Goal: Task Accomplishment & Management: Use online tool/utility

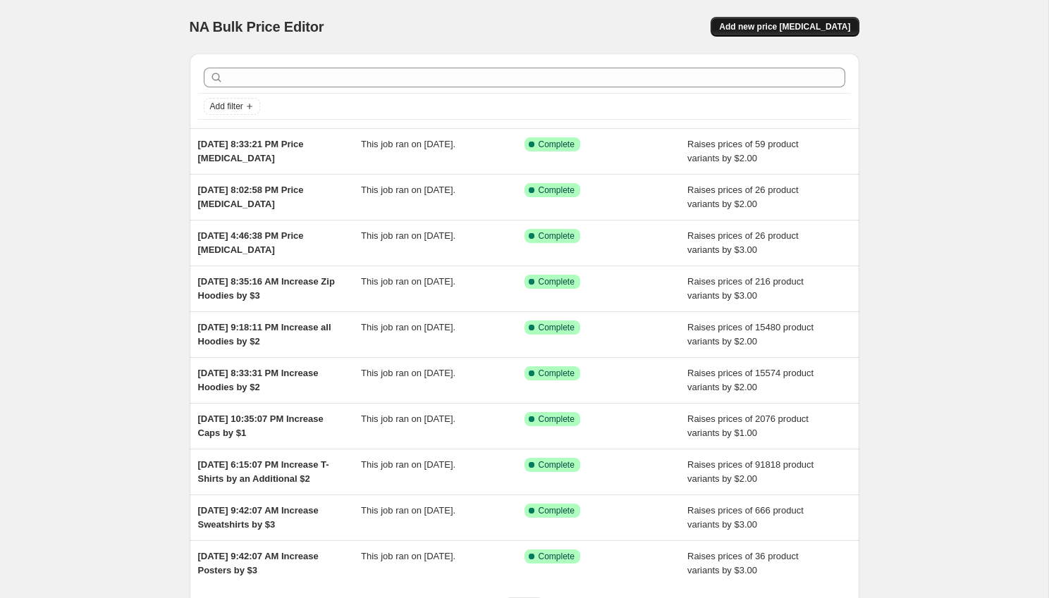
click at [766, 23] on span "Add new price [MEDICAL_DATA]" at bounding box center [784, 26] width 131 height 11
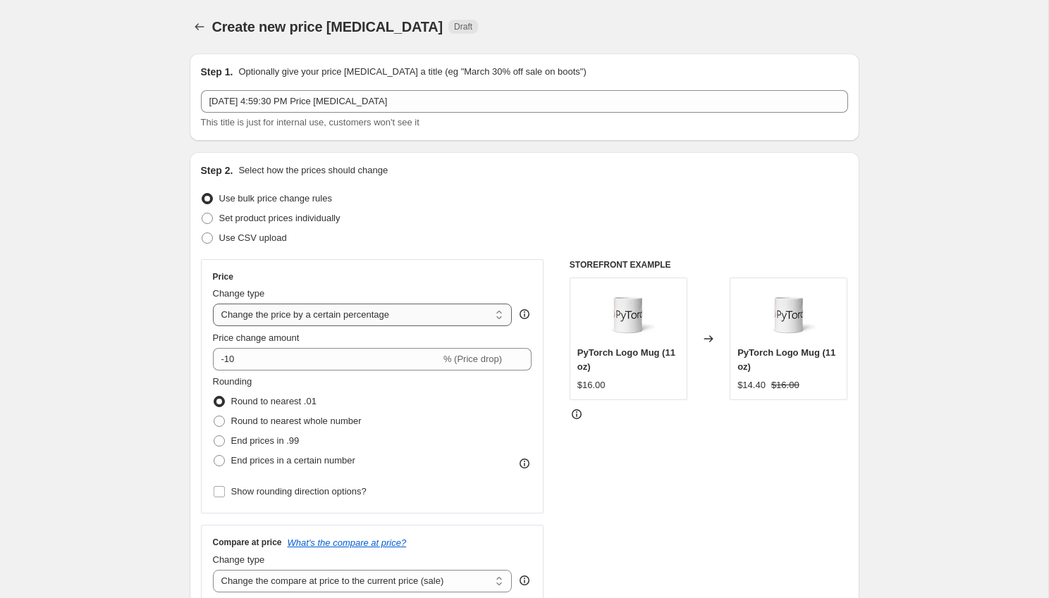
click at [319, 313] on select "Change the price to a certain amount Change the price by a certain amount Chang…" at bounding box center [363, 315] width 300 height 23
select select "by"
click at [213, 304] on select "Change the price to a certain amount Change the price by a certain amount Chang…" at bounding box center [363, 315] width 300 height 23
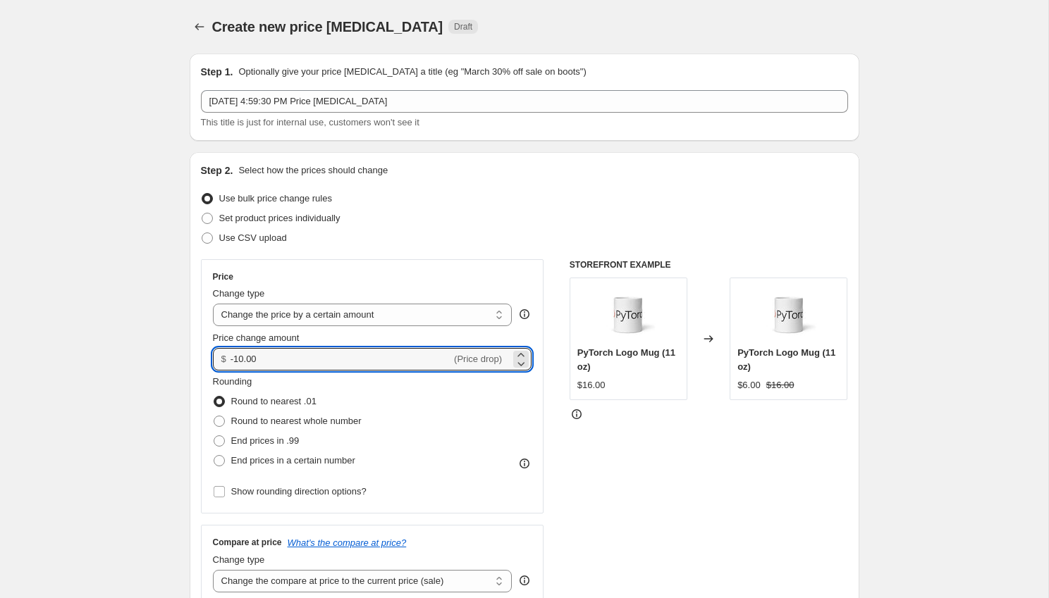
drag, startPoint x: 283, startPoint y: 358, endPoint x: 204, endPoint y: 359, distance: 78.2
click at [205, 359] on div "Price Change type Change the price to a certain amount Change the price by a ce…" at bounding box center [372, 386] width 343 height 254
type input "1.00"
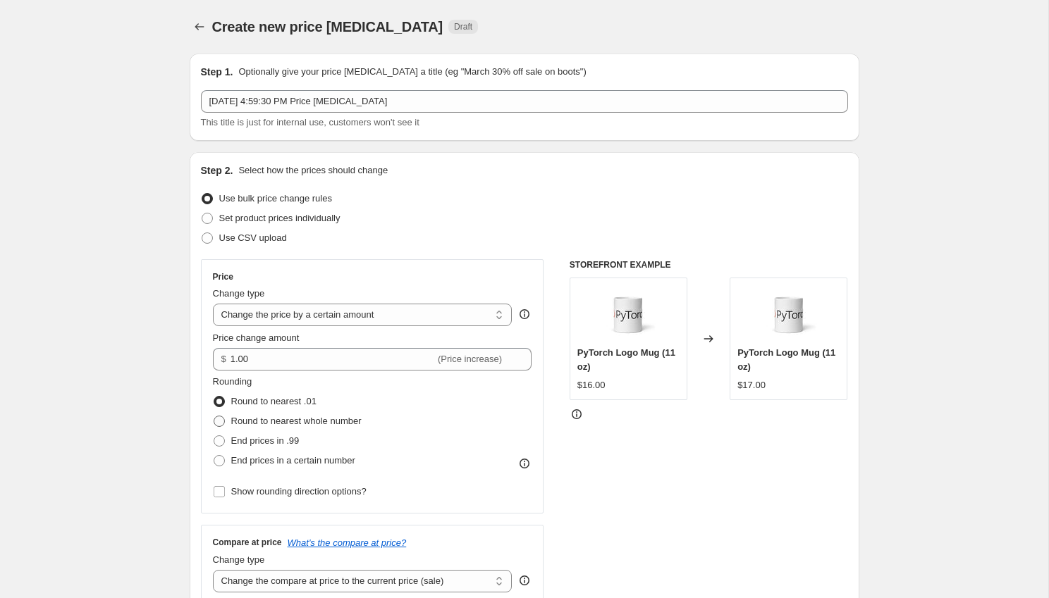
click at [255, 421] on span "Round to nearest whole number" at bounding box center [296, 421] width 130 height 11
click at [214, 417] on input "Round to nearest whole number" at bounding box center [214, 416] width 1 height 1
radio input "true"
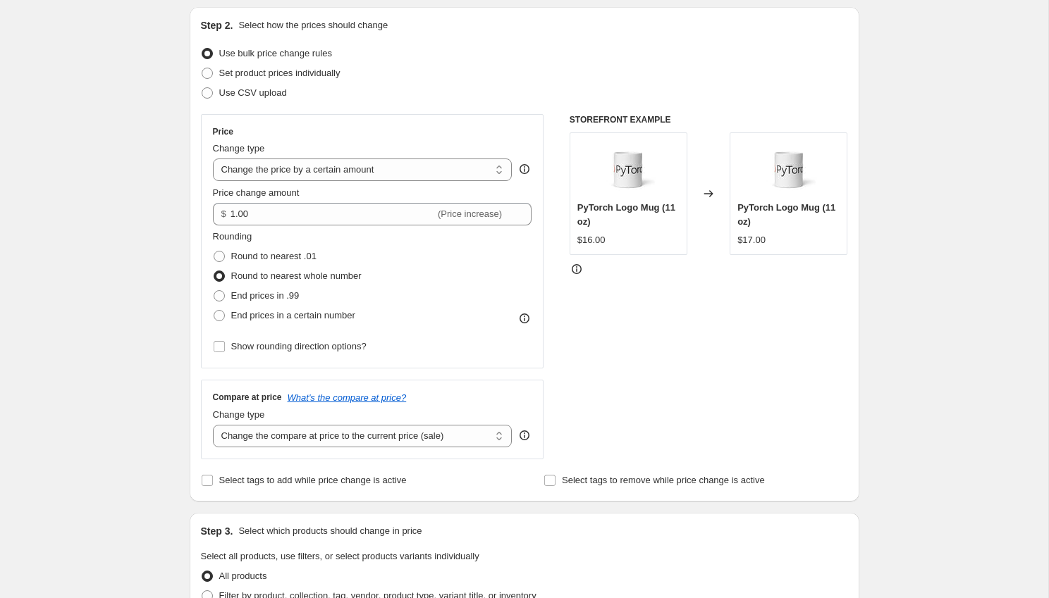
scroll to position [146, 0]
click at [302, 435] on select "Change the compare at price to the current price (sale) Change the compare at p…" at bounding box center [363, 435] width 300 height 23
select select "no_change"
click at [213, 424] on select "Change the compare at price to the current price (sale) Change the compare at p…" at bounding box center [363, 435] width 300 height 23
click at [183, 500] on div "Step 1. Optionally give your price [MEDICAL_DATA] a title (eg "March 30% off sa…" at bounding box center [518, 536] width 681 height 1281
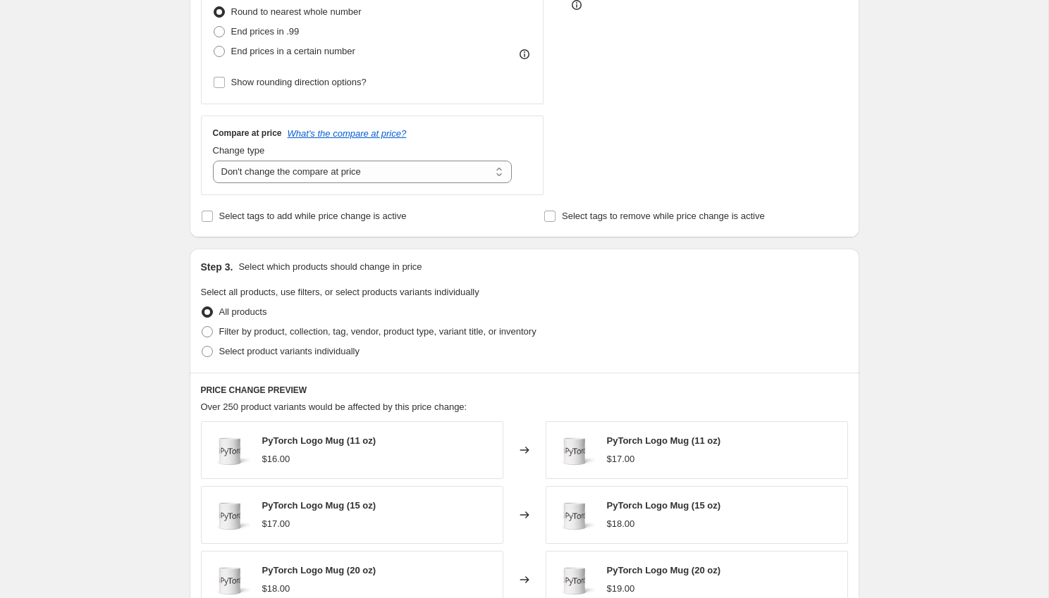
scroll to position [414, 0]
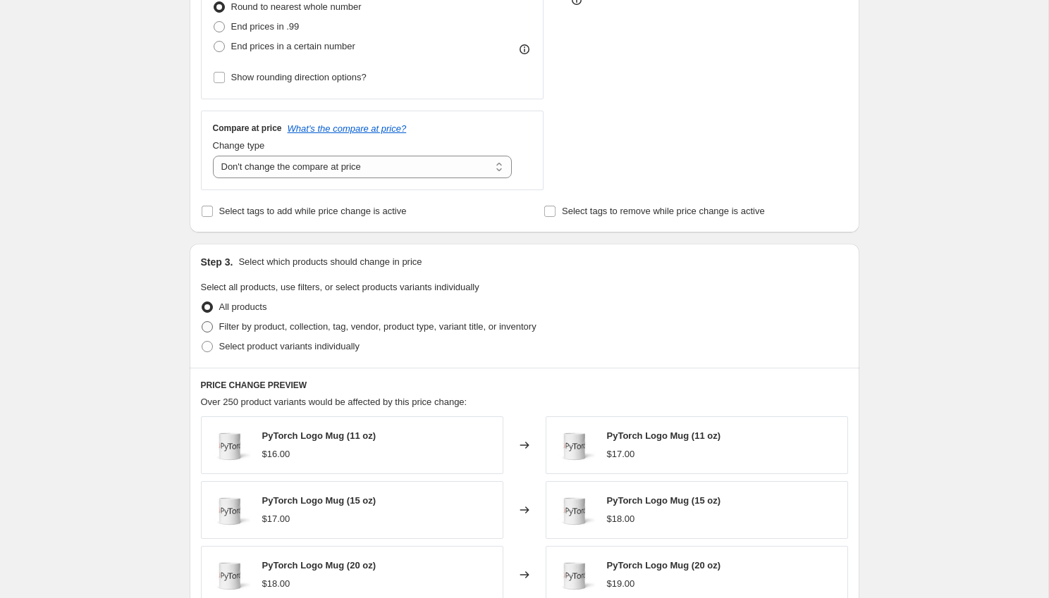
click at [262, 328] on span "Filter by product, collection, tag, vendor, product type, variant title, or inv…" at bounding box center [377, 326] width 317 height 11
click at [202, 322] on input "Filter by product, collection, tag, vendor, product type, variant title, or inv…" at bounding box center [202, 321] width 1 height 1
radio input "true"
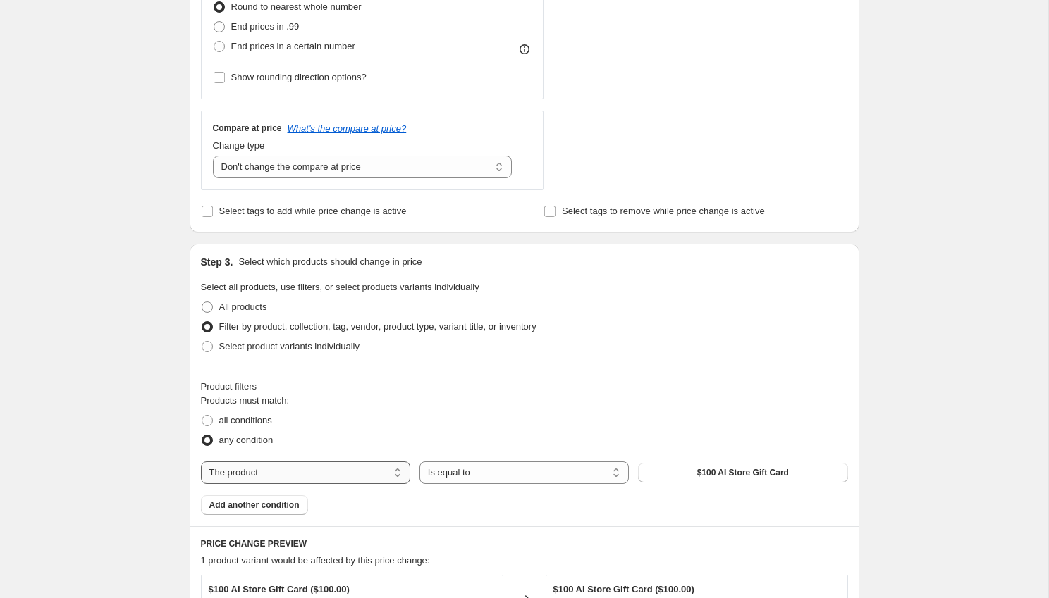
click at [322, 470] on select "The product The product's collection The product's tag The product's vendor The…" at bounding box center [305, 473] width 209 height 23
select select "tag"
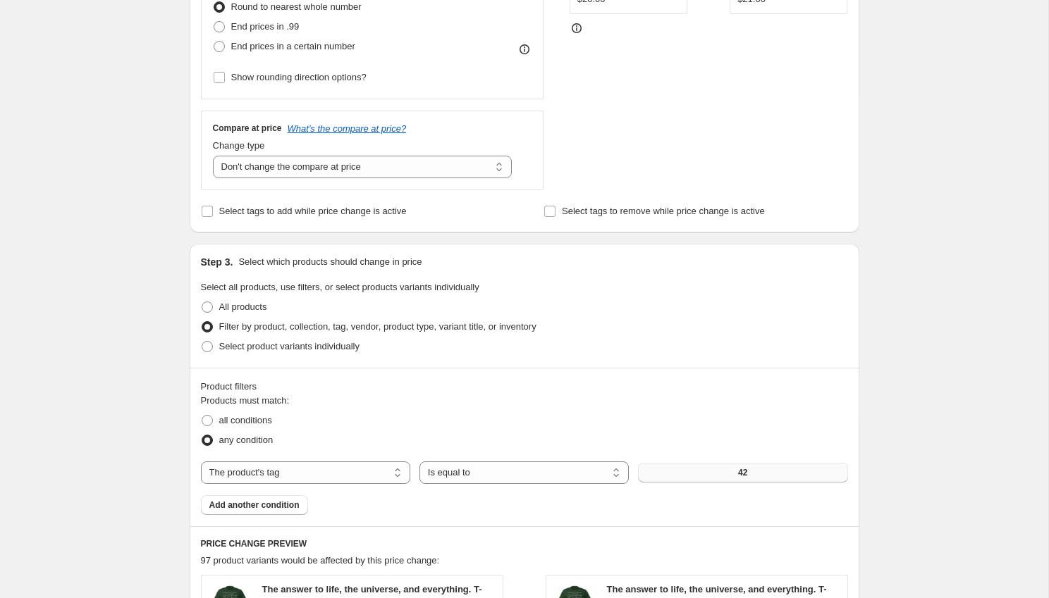
click at [674, 470] on button "42" at bounding box center [742, 473] width 209 height 20
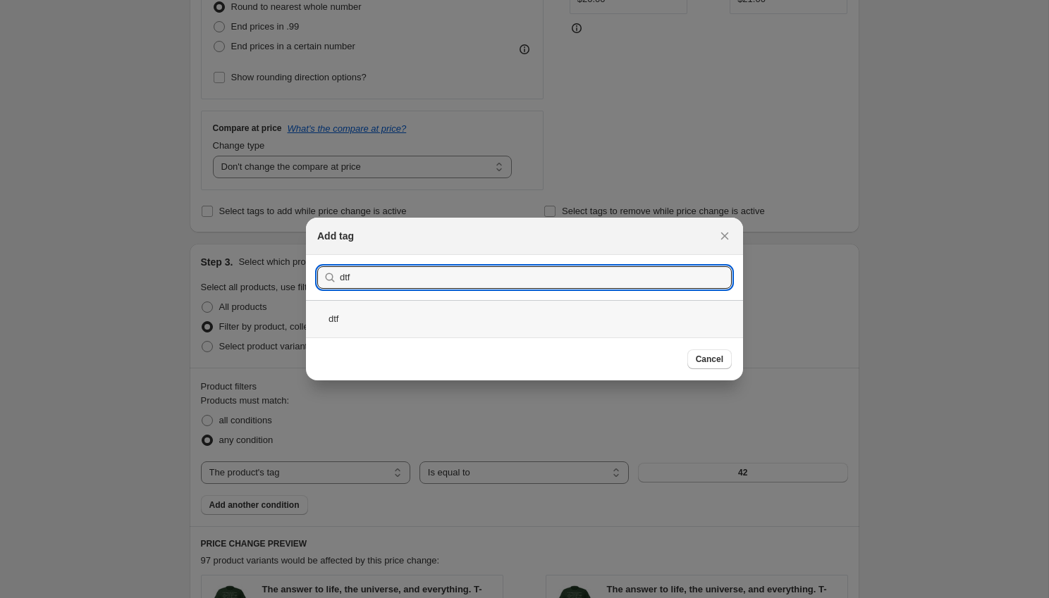
type input "dtf"
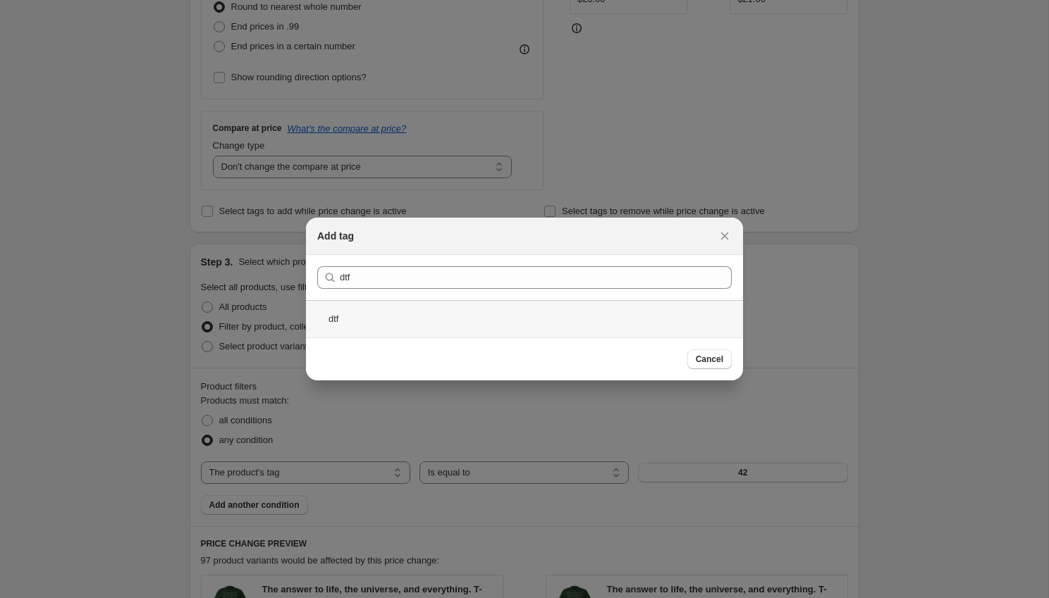
click at [664, 314] on div "dtf" at bounding box center [524, 318] width 437 height 37
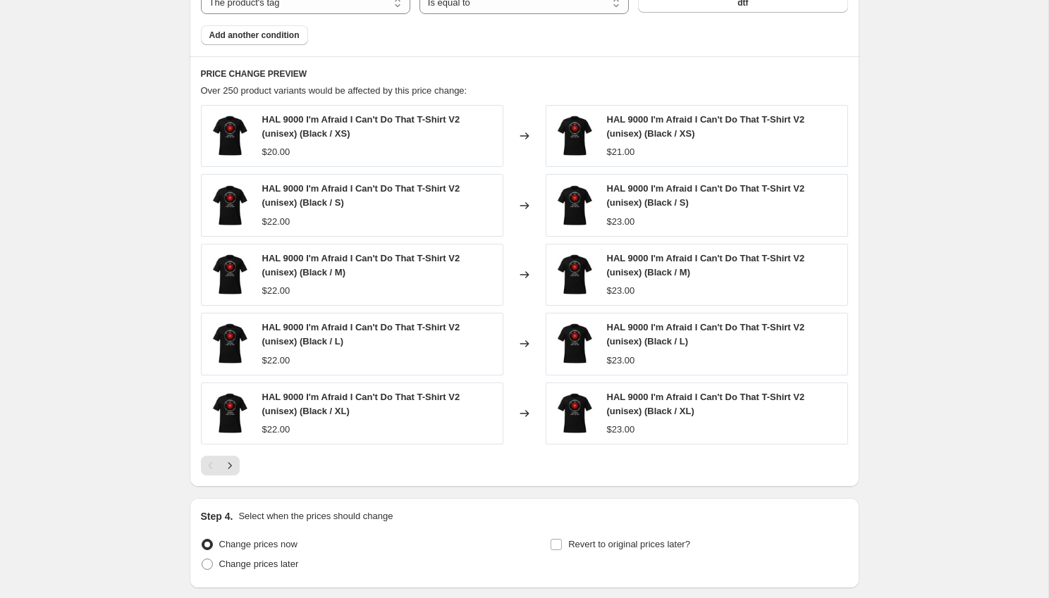
scroll to position [992, 0]
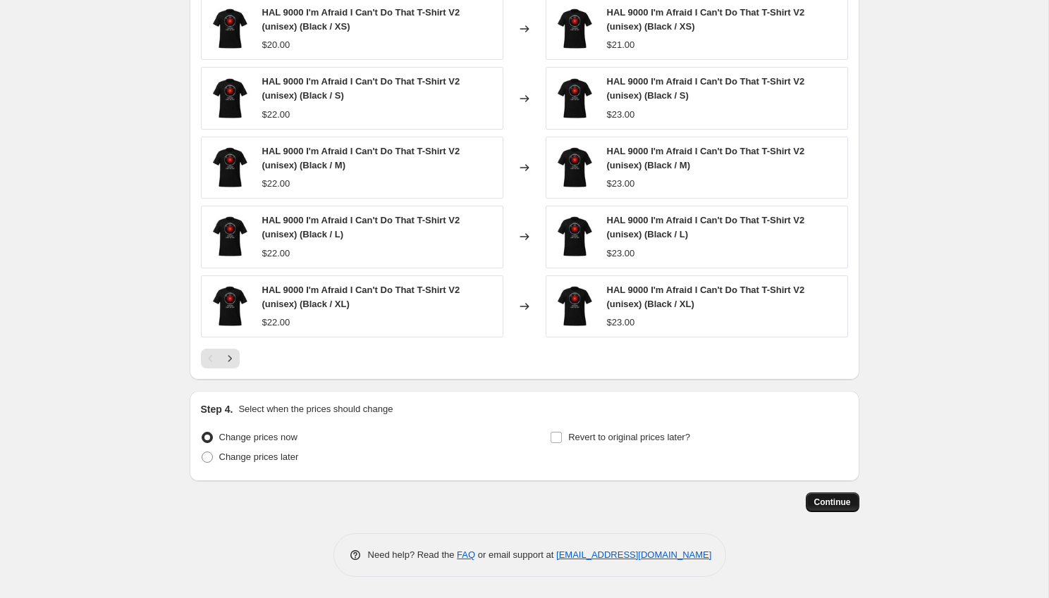
click at [822, 499] on span "Continue" at bounding box center [832, 502] width 37 height 11
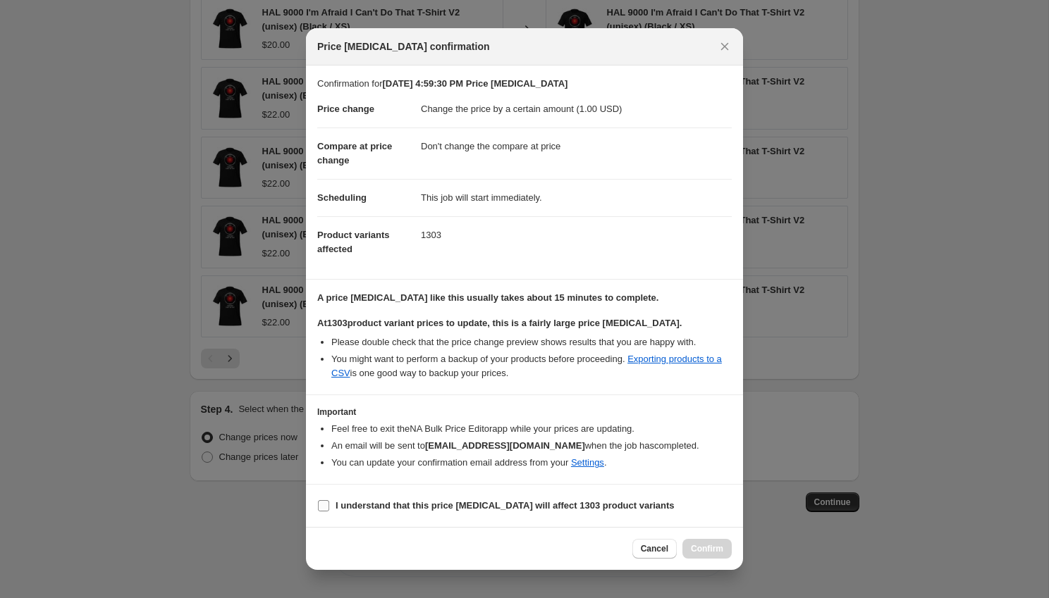
click at [364, 504] on b "I understand that this price [MEDICAL_DATA] will affect 1303 product variants" at bounding box center [505, 505] width 339 height 11
click at [329, 504] on input "I understand that this price [MEDICAL_DATA] will affect 1303 product variants" at bounding box center [323, 505] width 11 height 11
checkbox input "true"
click at [701, 548] on span "Confirm" at bounding box center [707, 548] width 32 height 11
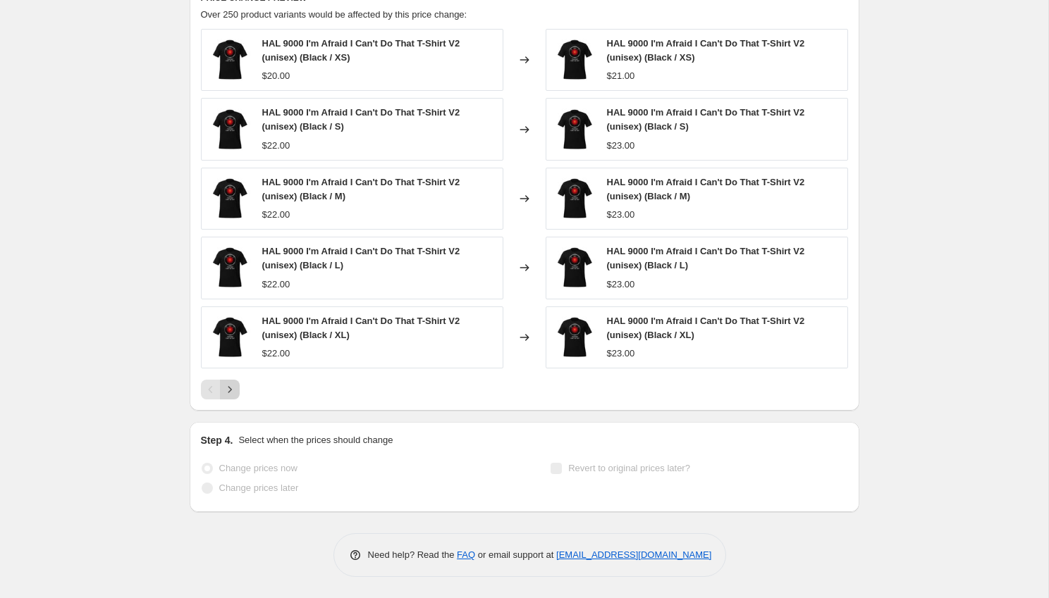
click at [228, 391] on icon "Next" at bounding box center [230, 390] width 14 height 14
click at [229, 390] on icon "Next" at bounding box center [230, 390] width 14 height 14
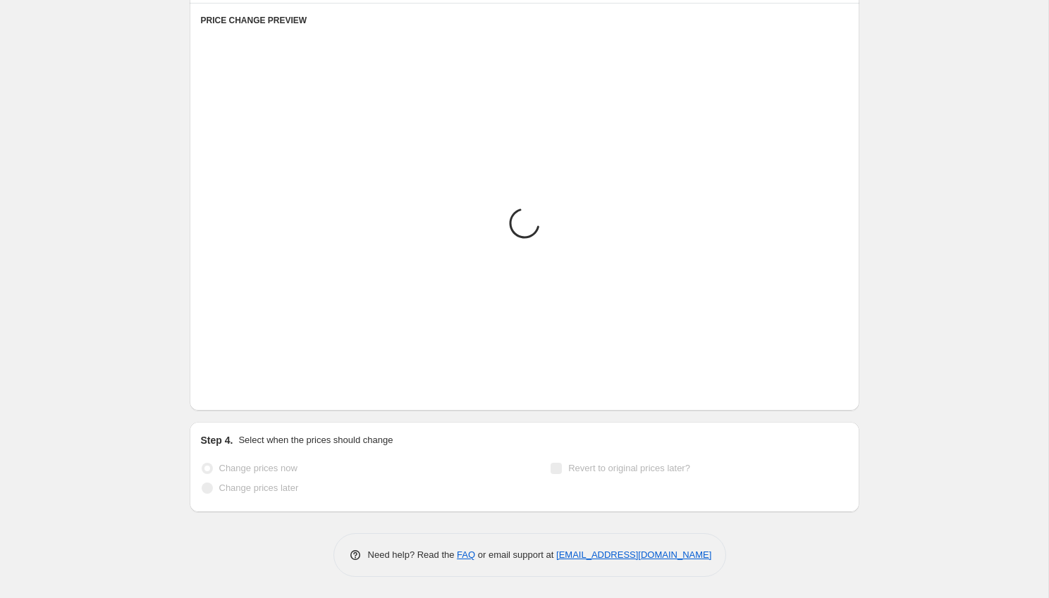
scroll to position [1062, 0]
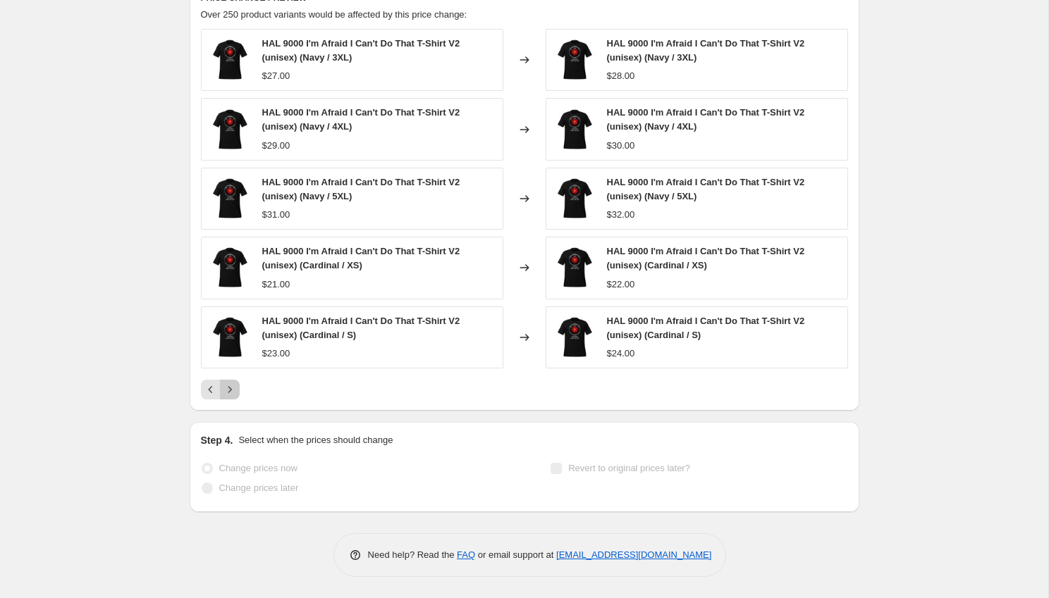
click at [229, 390] on icon "Next" at bounding box center [230, 390] width 14 height 14
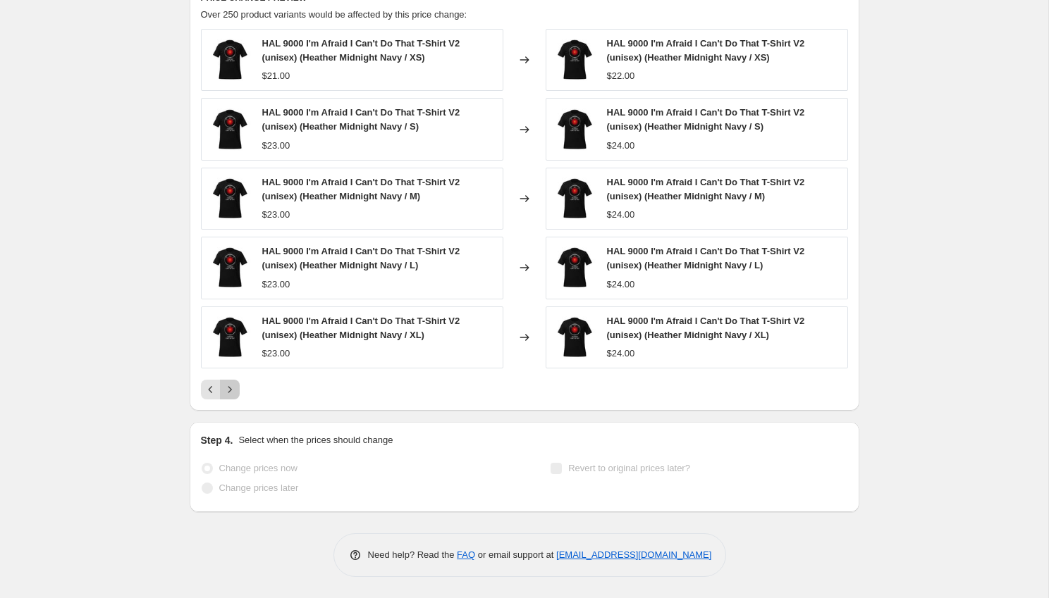
click at [229, 390] on icon "Next" at bounding box center [230, 390] width 14 height 14
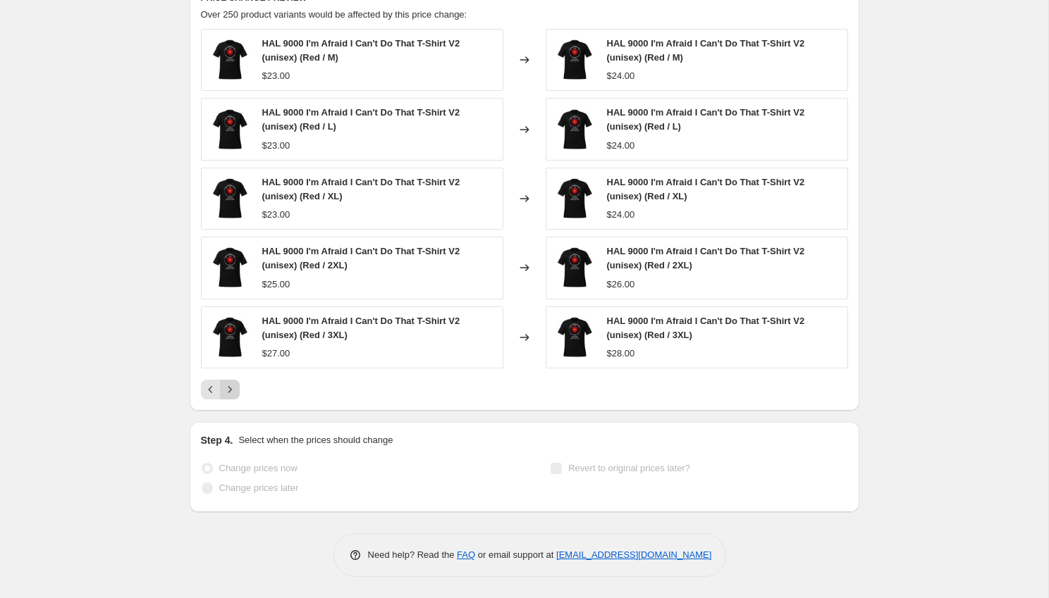
click at [229, 390] on icon "Next" at bounding box center [230, 390] width 14 height 14
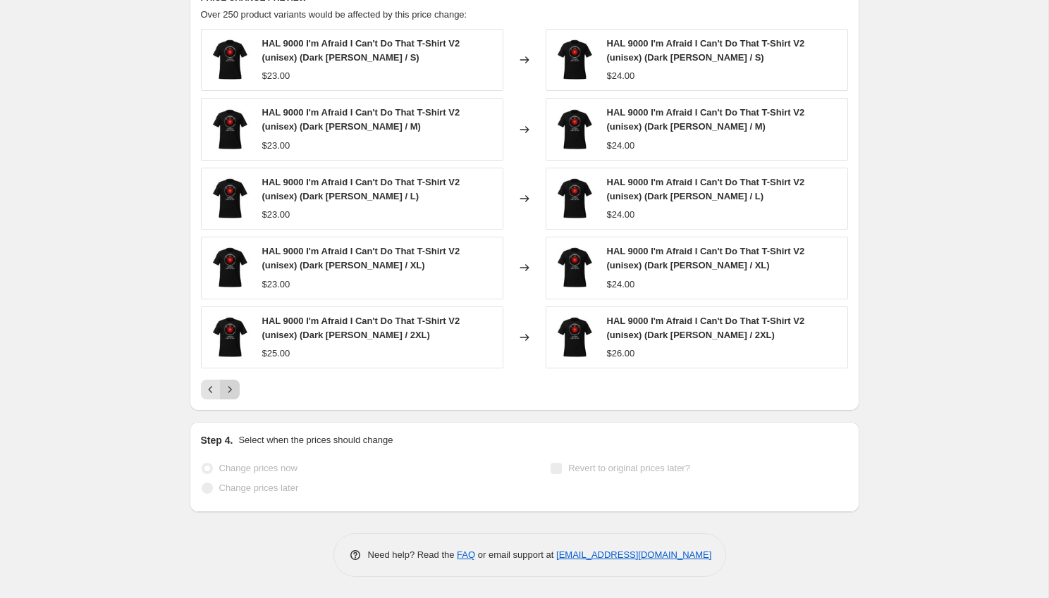
click at [229, 390] on icon "Next" at bounding box center [230, 390] width 14 height 14
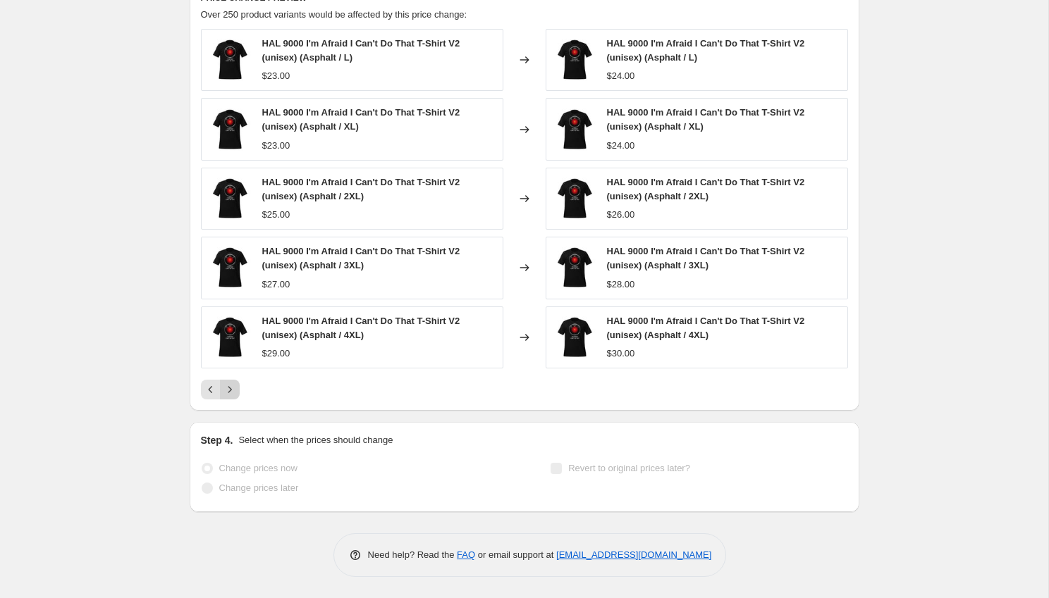
click at [229, 390] on icon "Next" at bounding box center [230, 390] width 14 height 14
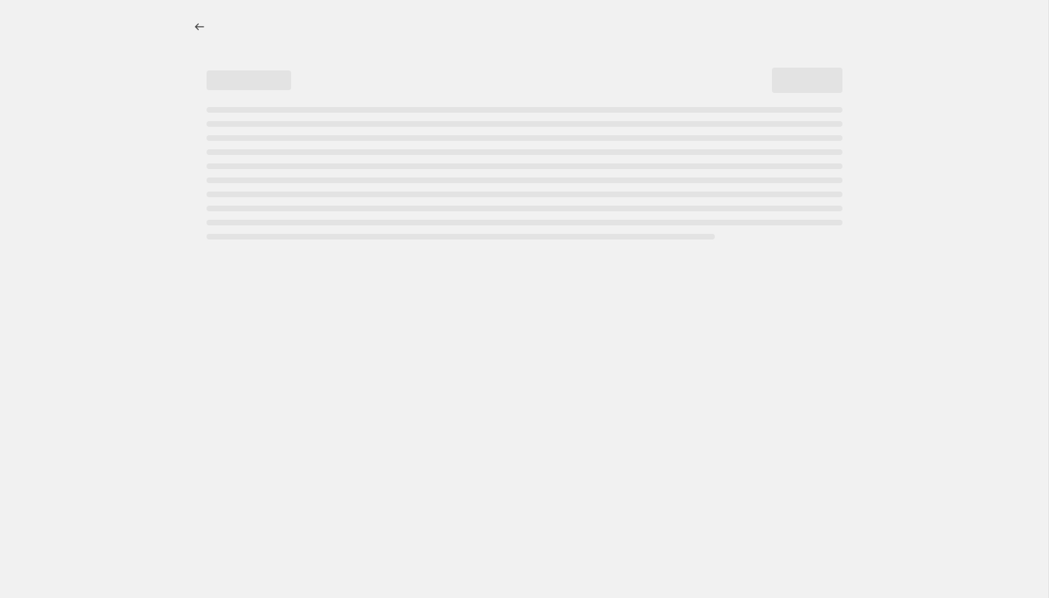
scroll to position [0, 0]
select select "by"
select select "no_change"
select select "tag"
